Goal: Find contact information: Obtain details needed to contact an individual or organization

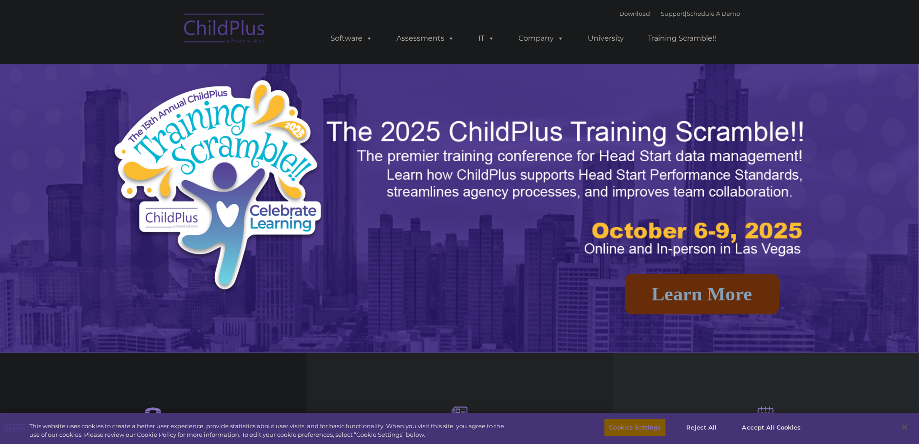
select select "MEDIUM"
click at [661, 12] on link "Support" at bounding box center [673, 13] width 24 height 7
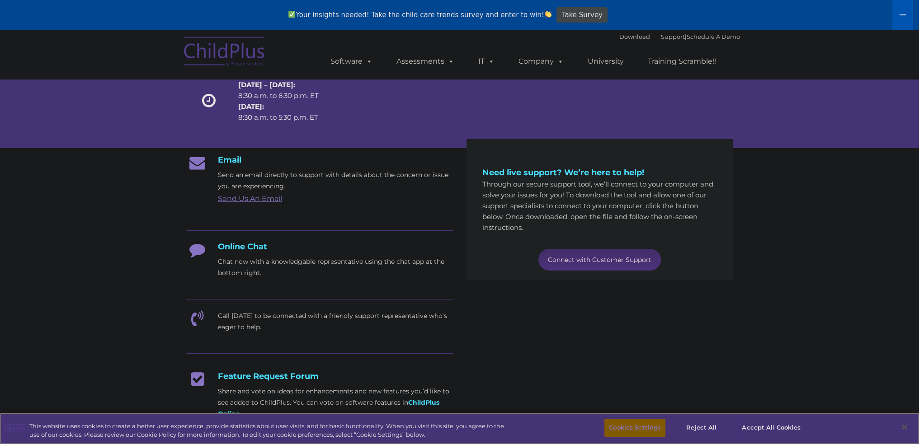
scroll to position [92, 0]
click at [245, 282] on div "Email Send an email directly to support with details about the concern or issue…" at bounding box center [319, 327] width 267 height 345
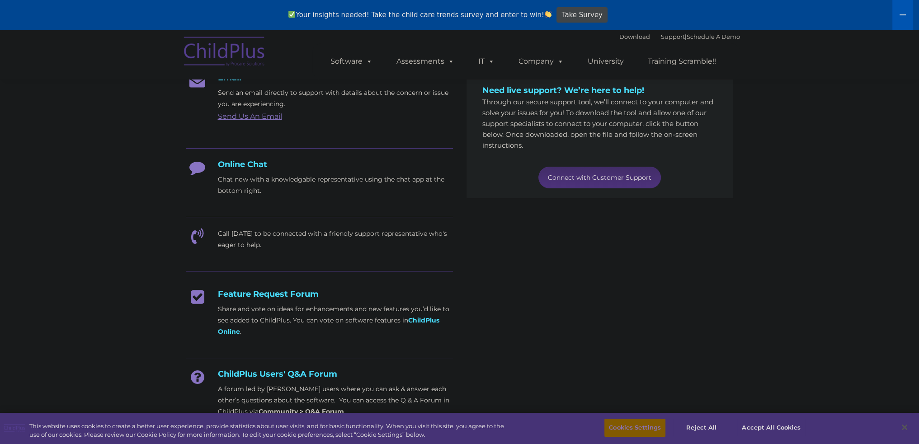
scroll to position [150, 0]
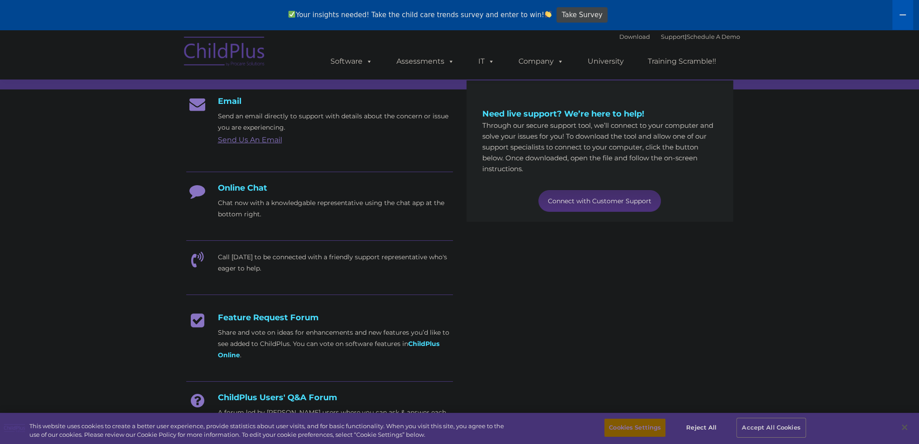
click at [759, 424] on button "Accept All Cookies" at bounding box center [770, 428] width 67 height 18
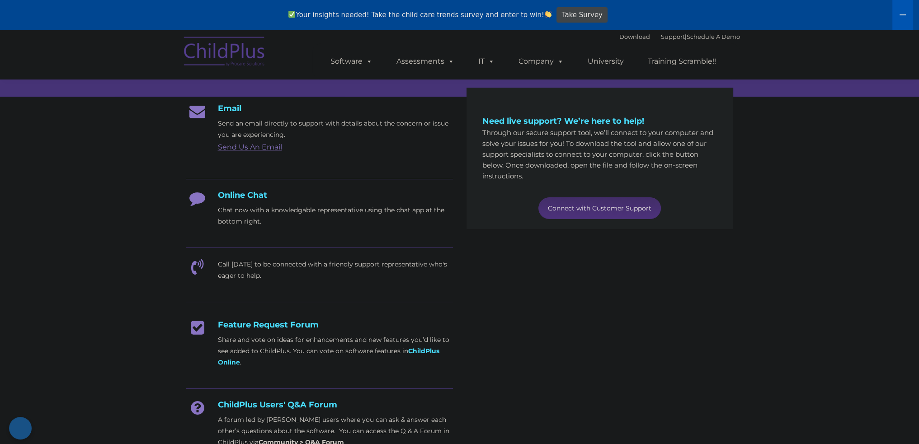
scroll to position [142, 0]
click at [266, 148] on link "Send Us An Email" at bounding box center [250, 148] width 64 height 9
